Goal: Transaction & Acquisition: Purchase product/service

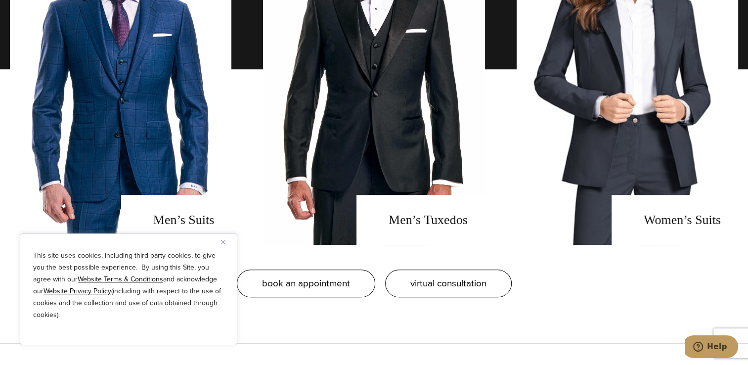
scroll to position [806, 0]
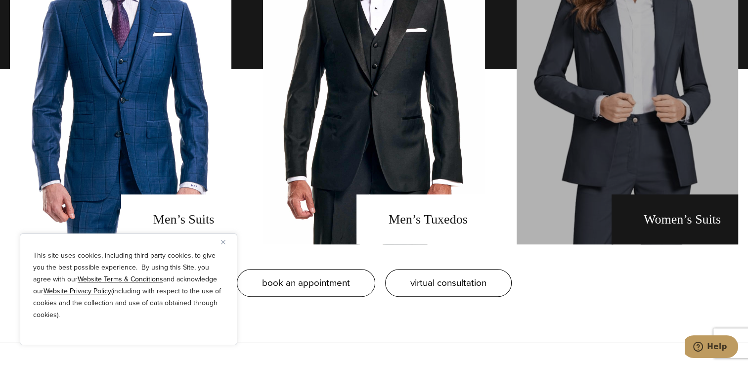
click at [642, 152] on link "Women's Suits" at bounding box center [626, 68] width 221 height 351
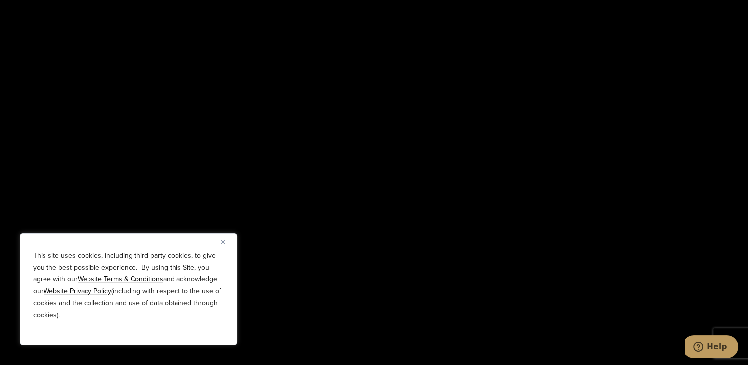
scroll to position [1882, 0]
